Goal: Use online tool/utility: Utilize a website feature to perform a specific function

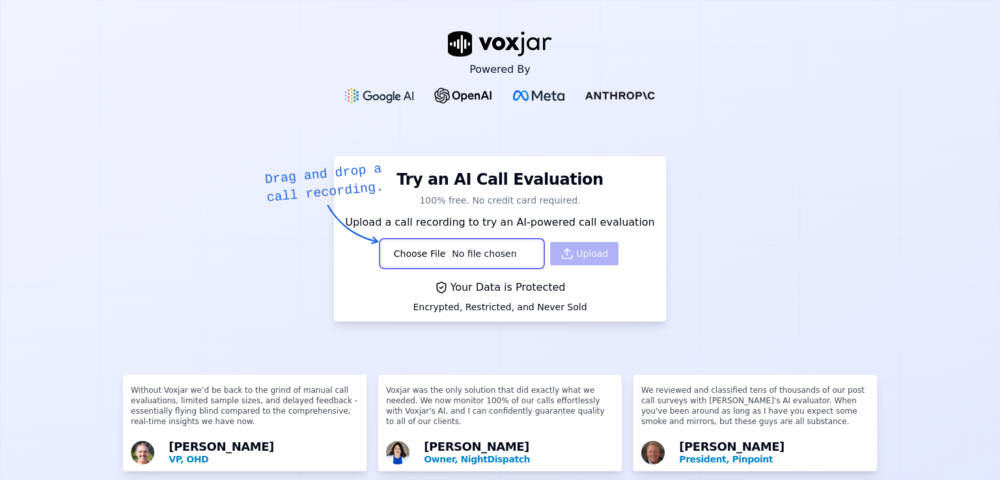
click at [441, 251] on input "file" at bounding box center [461, 254] width 161 height 26
type input "C:\fakepath\QA+Task+1+recording.mp3"
click at [581, 251] on button "Upload" at bounding box center [584, 253] width 68 height 23
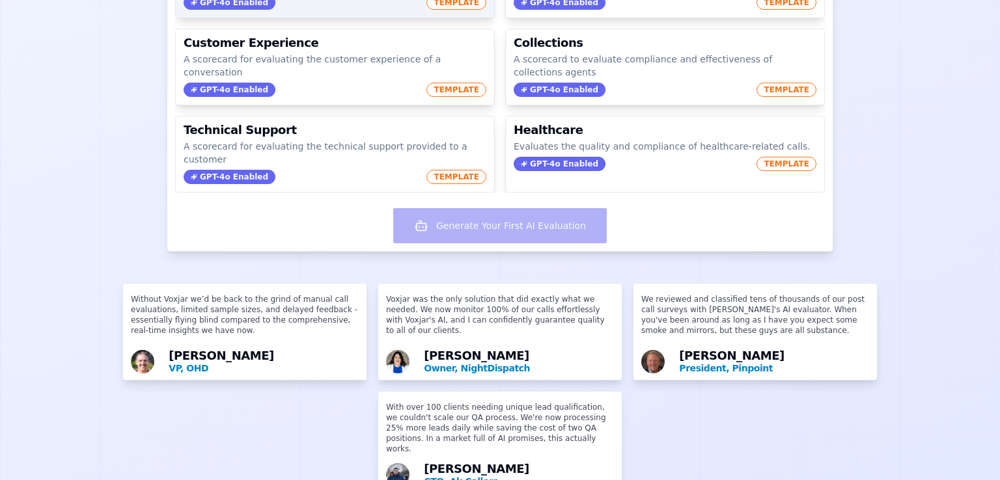
scroll to position [255, 0]
click at [508, 223] on div "Generate Your First AI Evaluation" at bounding box center [499, 227] width 665 height 48
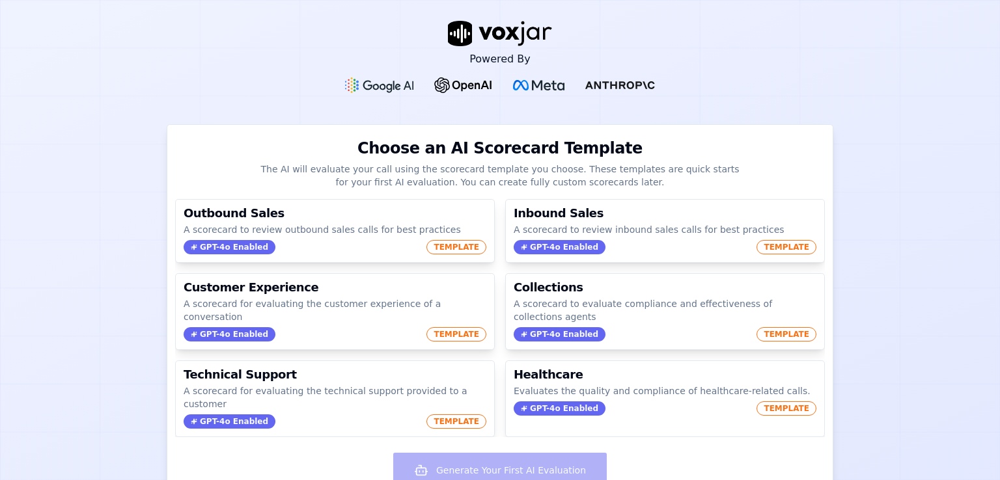
scroll to position [0, 0]
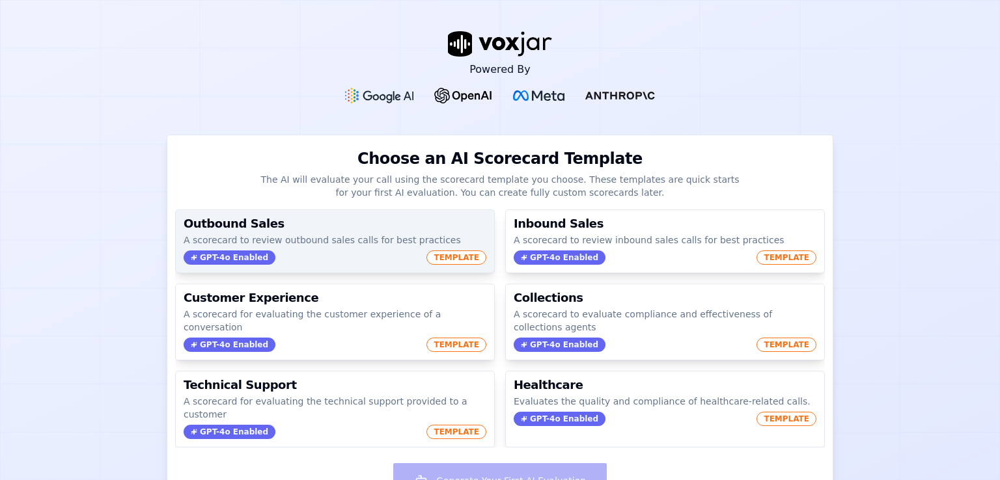
click at [371, 229] on h3 "Outbound Sales" at bounding box center [335, 224] width 303 height 12
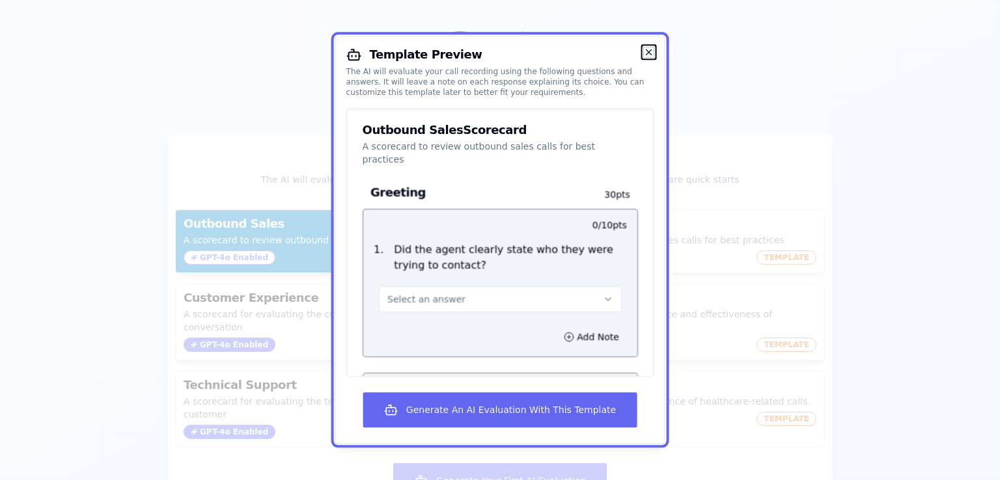
click at [648, 55] on icon "button" at bounding box center [648, 52] width 10 height 10
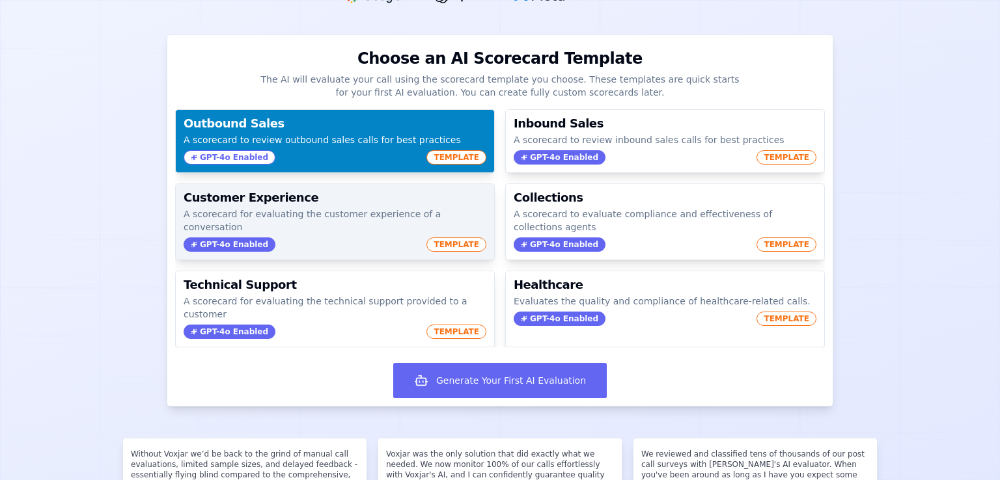
scroll to position [99, 0]
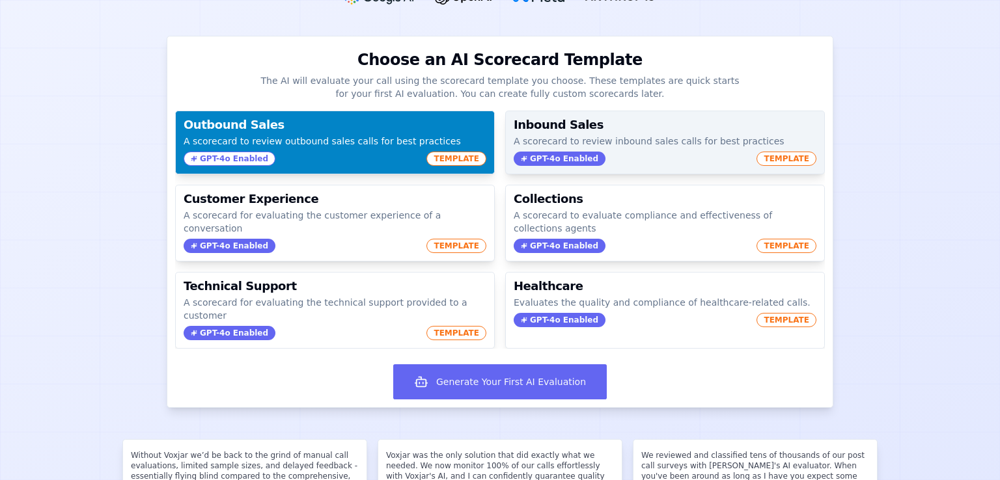
click at [653, 167] on div "Inbound Sales A scorecard to review inbound sales calls for best practices GPT-…" at bounding box center [665, 142] width 318 height 62
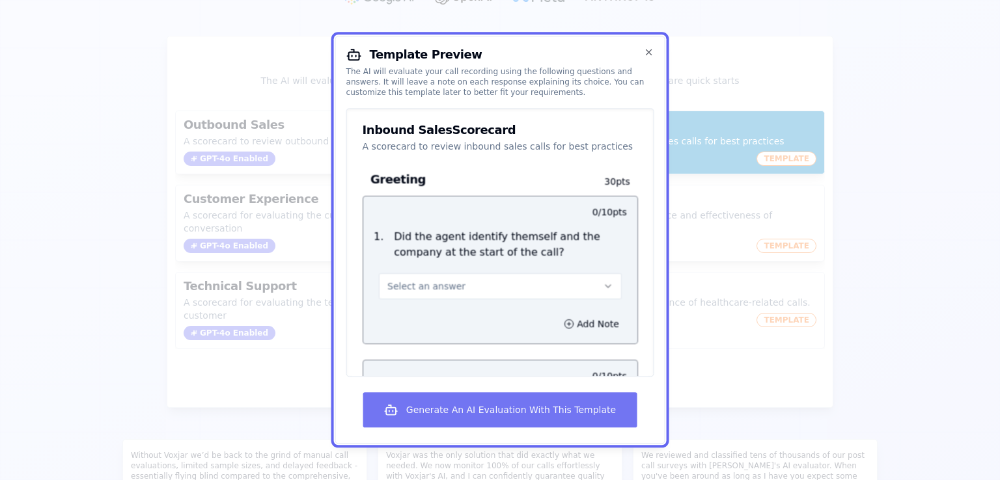
click at [489, 409] on button "Generate An AI Evaluation With This Template" at bounding box center [499, 410] width 273 height 35
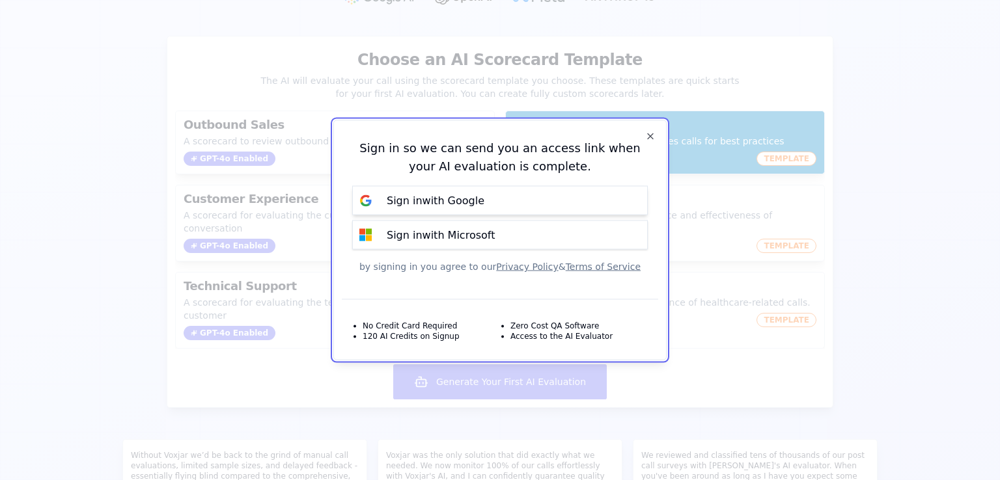
click at [560, 187] on button "Sign in with Google" at bounding box center [500, 200] width 296 height 29
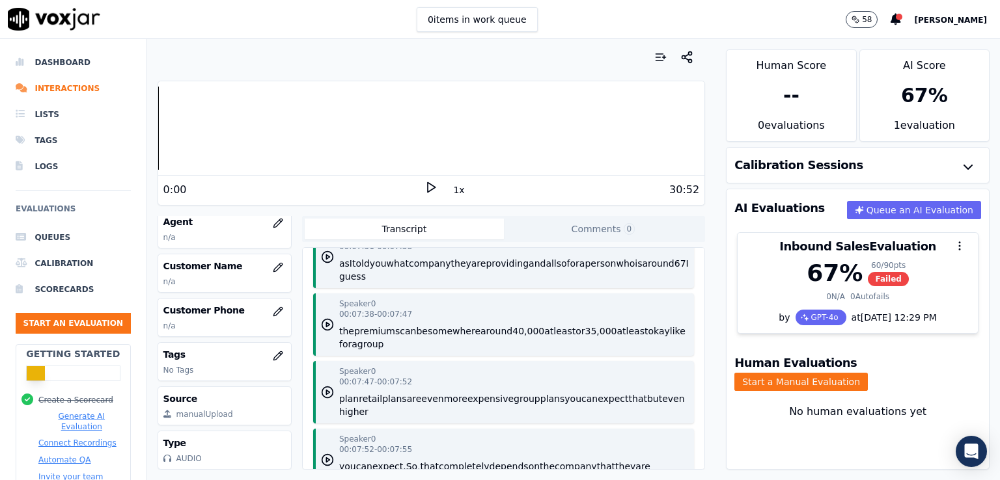
scroll to position [5050, 0]
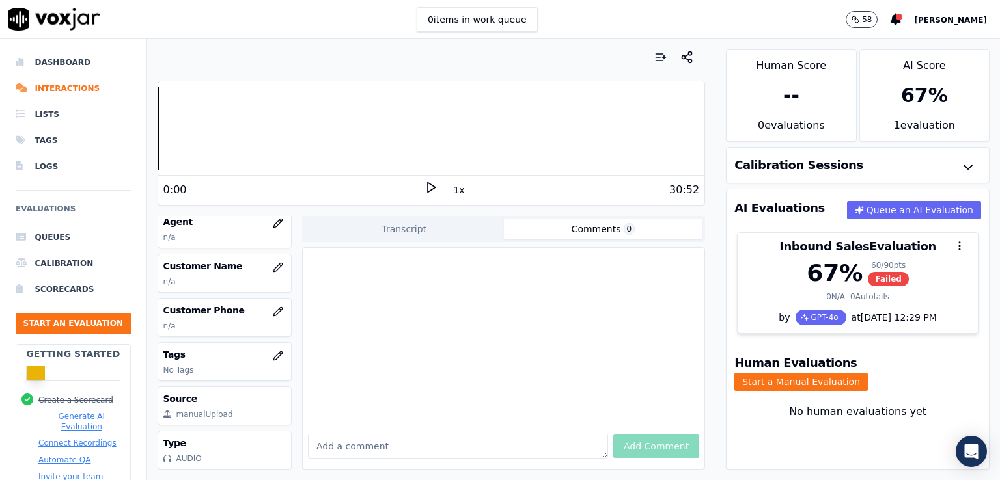
click at [588, 231] on button "Comments 0" at bounding box center [603, 229] width 199 height 21
click at [421, 312] on div at bounding box center [504, 335] width 402 height 175
click at [414, 267] on div at bounding box center [504, 335] width 402 height 175
click at [322, 266] on div at bounding box center [504, 335] width 402 height 175
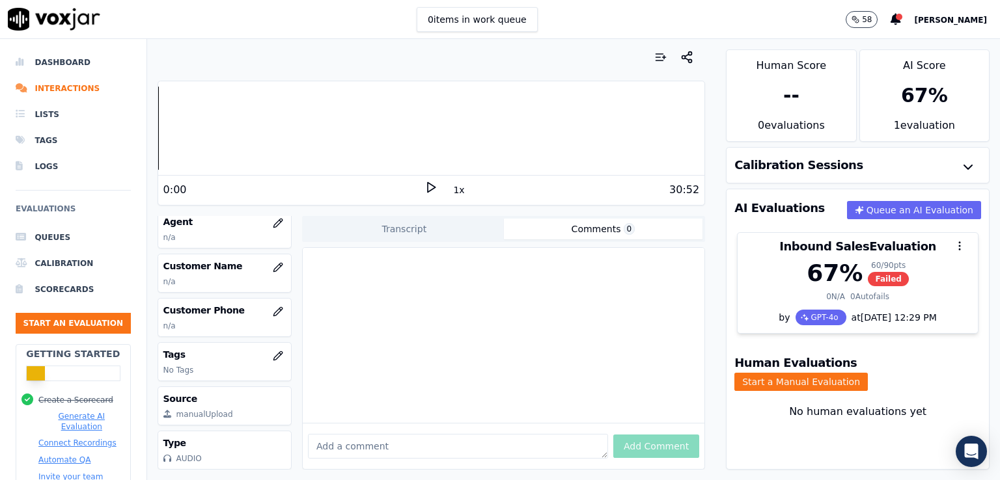
click at [341, 434] on textarea at bounding box center [458, 446] width 300 height 25
type textarea "Find mistakes"
click at [451, 228] on button "Transcript" at bounding box center [404, 229] width 199 height 21
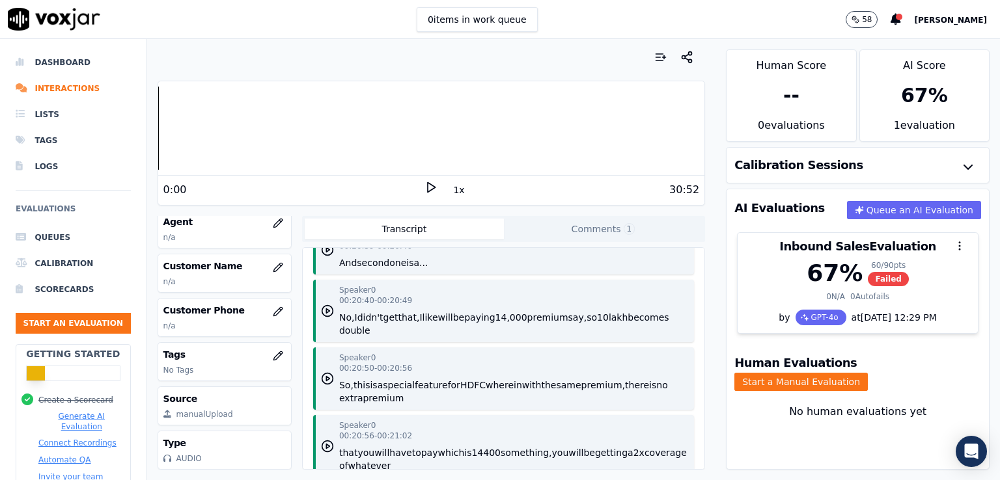
scroll to position [15025, 0]
